Goal: Transaction & Acquisition: Purchase product/service

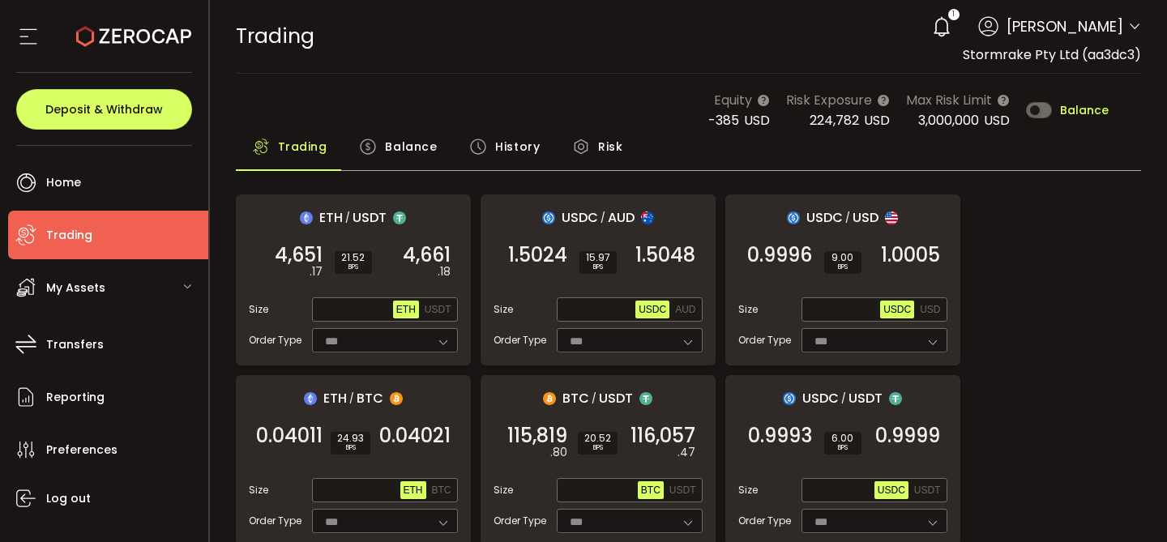
click at [380, 160] on div "Balance" at bounding box center [398, 150] width 110 height 41
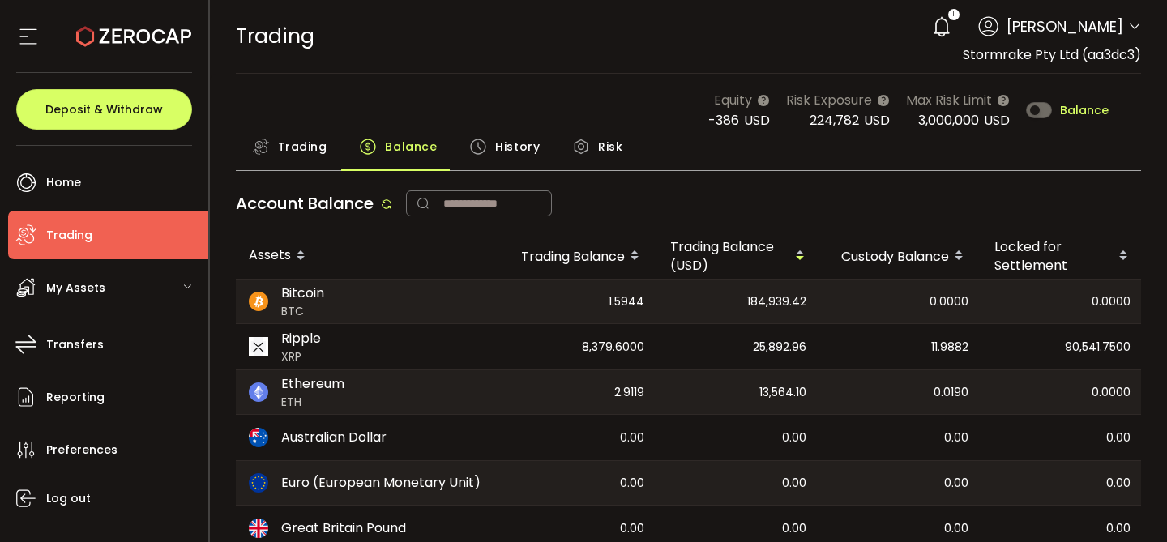
click at [309, 148] on span "Trading" at bounding box center [302, 146] width 49 height 32
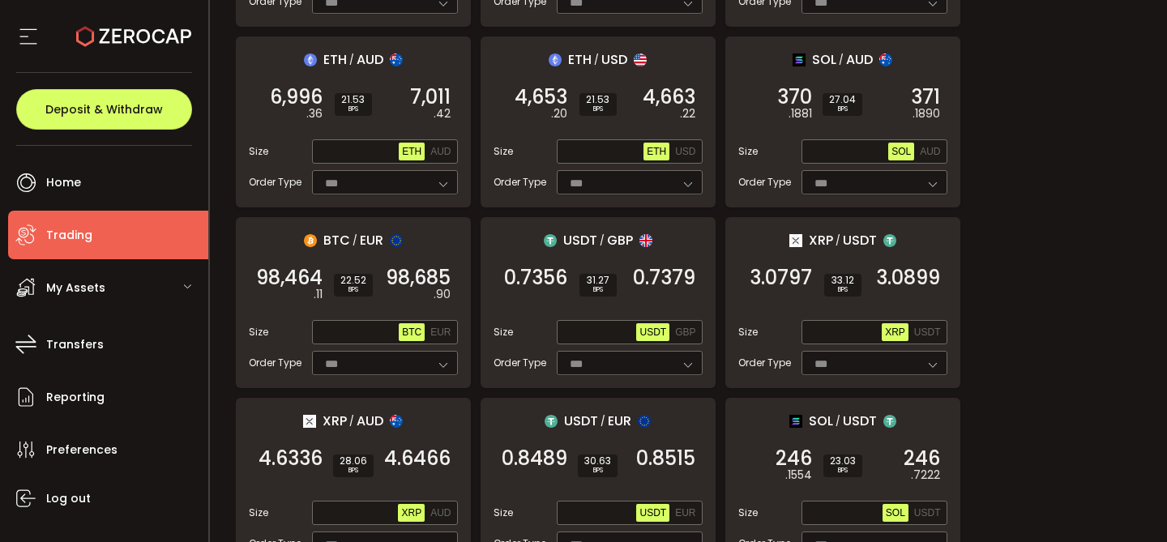
scroll to position [1089, 0]
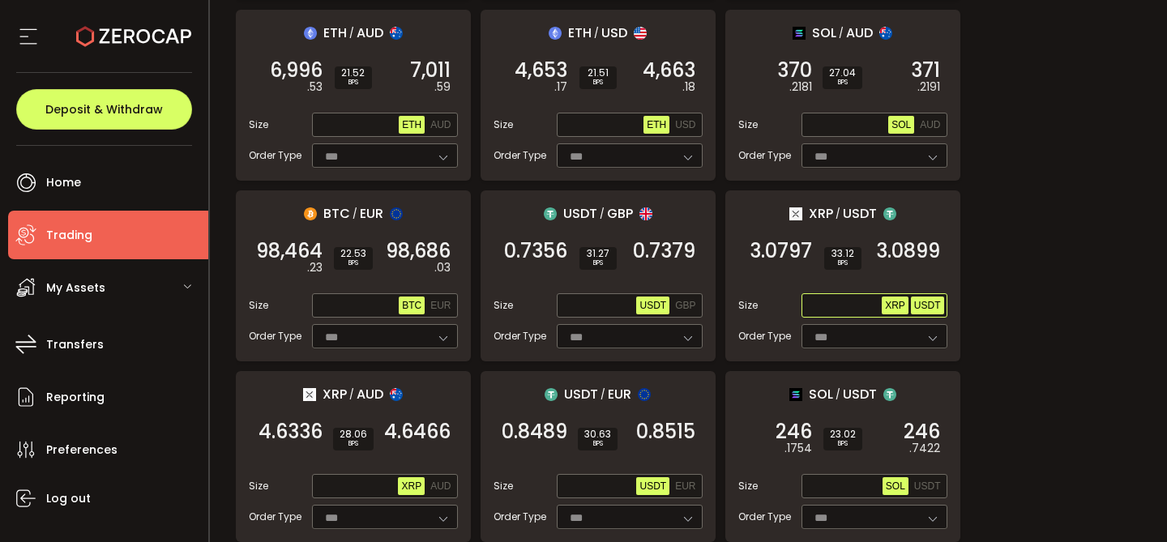
click at [935, 300] on span "USDT" at bounding box center [927, 305] width 27 height 11
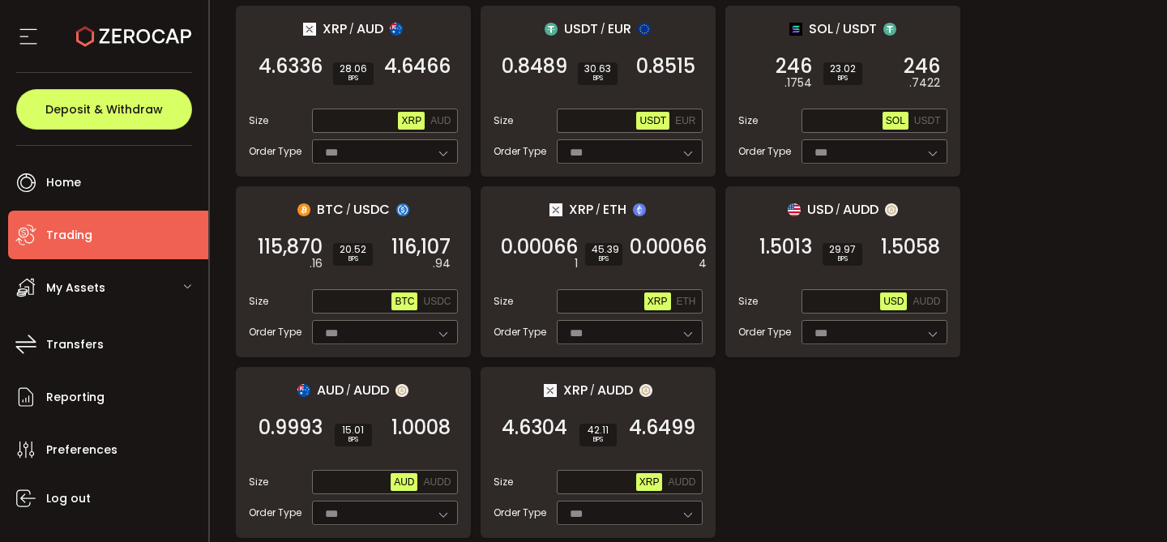
scroll to position [1455, 0]
click at [682, 476] on span "AUDD" at bounding box center [682, 481] width 28 height 11
click at [584, 473] on input "text" at bounding box center [598, 482] width 76 height 18
paste input "**********"
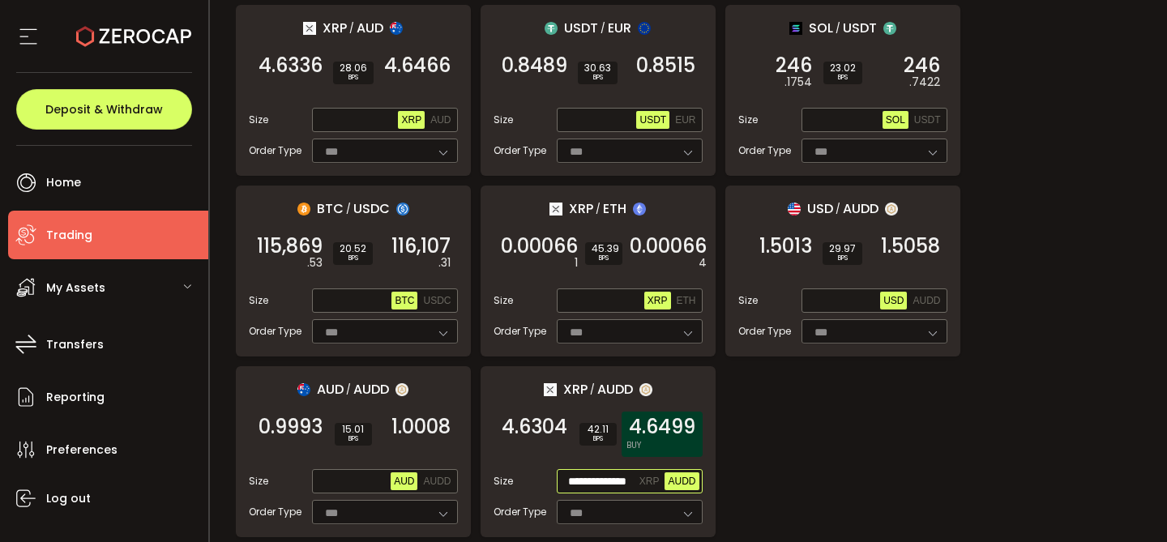
scroll to position [0, 21]
type input "**********"
click at [667, 434] on div "4.6499 BUY" at bounding box center [662, 434] width 81 height 45
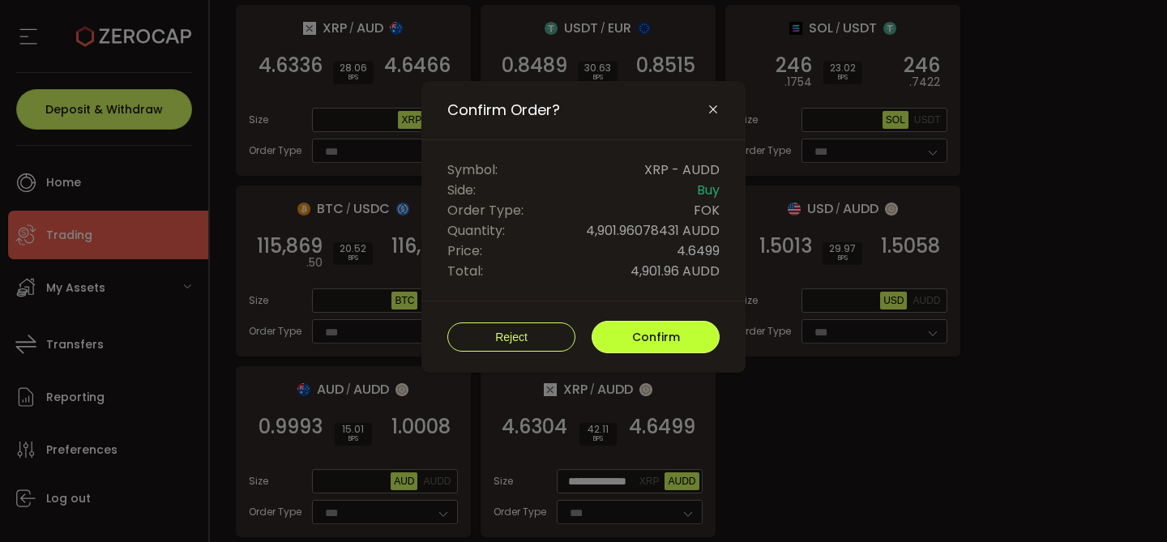
click at [702, 329] on button "Confirm" at bounding box center [656, 337] width 128 height 32
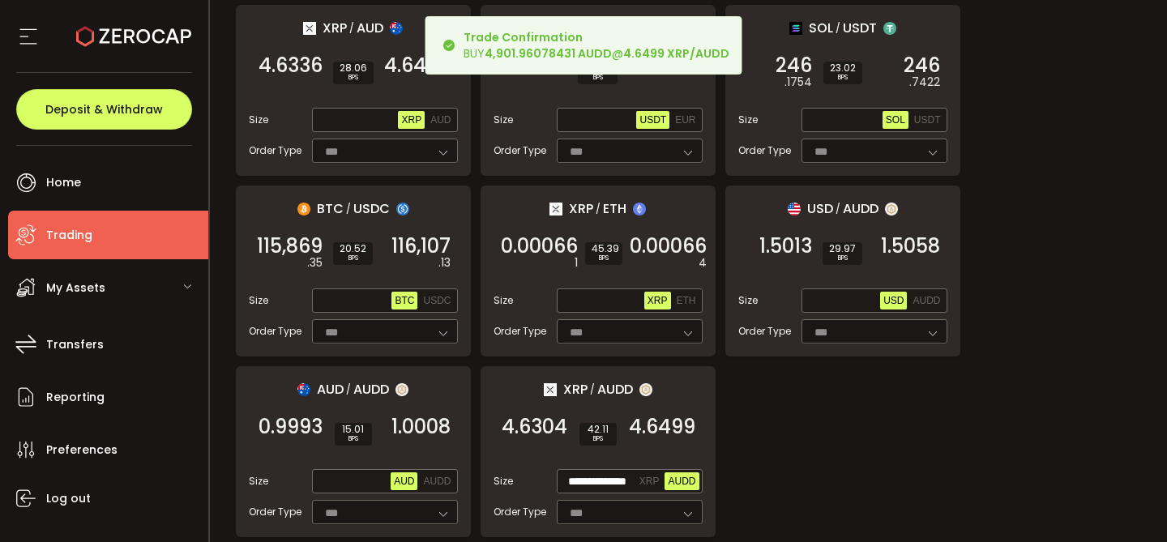
scroll to position [1667, 0]
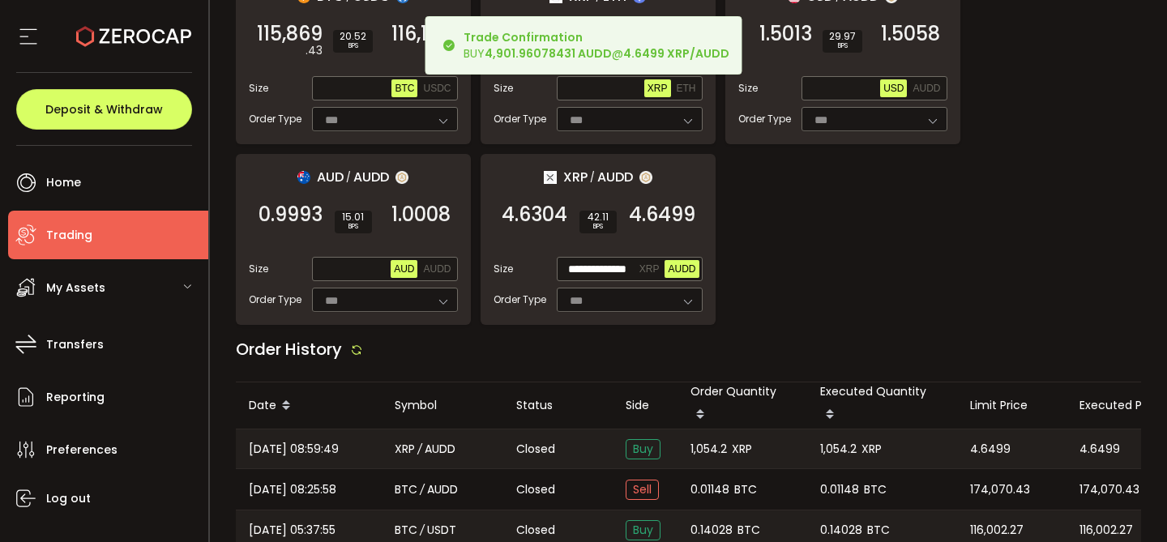
click at [700, 440] on span "1,054.2" at bounding box center [709, 449] width 36 height 19
copy span "1,054.2"
